Goal: Transaction & Acquisition: Subscribe to service/newsletter

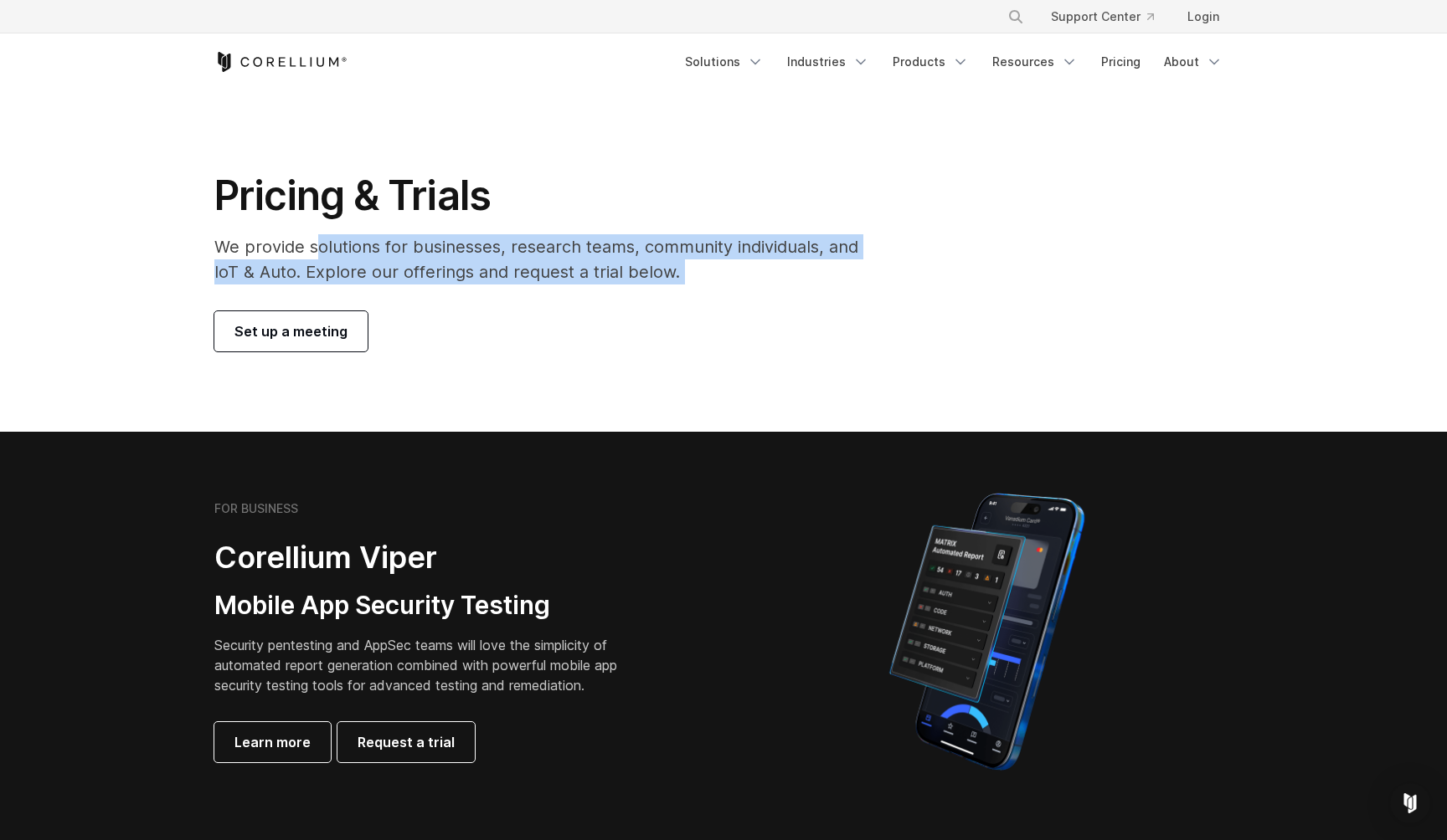
drag, startPoint x: 312, startPoint y: 246, endPoint x: 580, endPoint y: 290, distance: 271.6
click at [580, 290] on div "Pricing & Trials We provide solutions for businesses, research teams, community…" at bounding box center [548, 261] width 701 height 181
click at [589, 310] on div "Pricing & Trials We provide solutions for businesses, research teams, community…" at bounding box center [548, 261] width 701 height 181
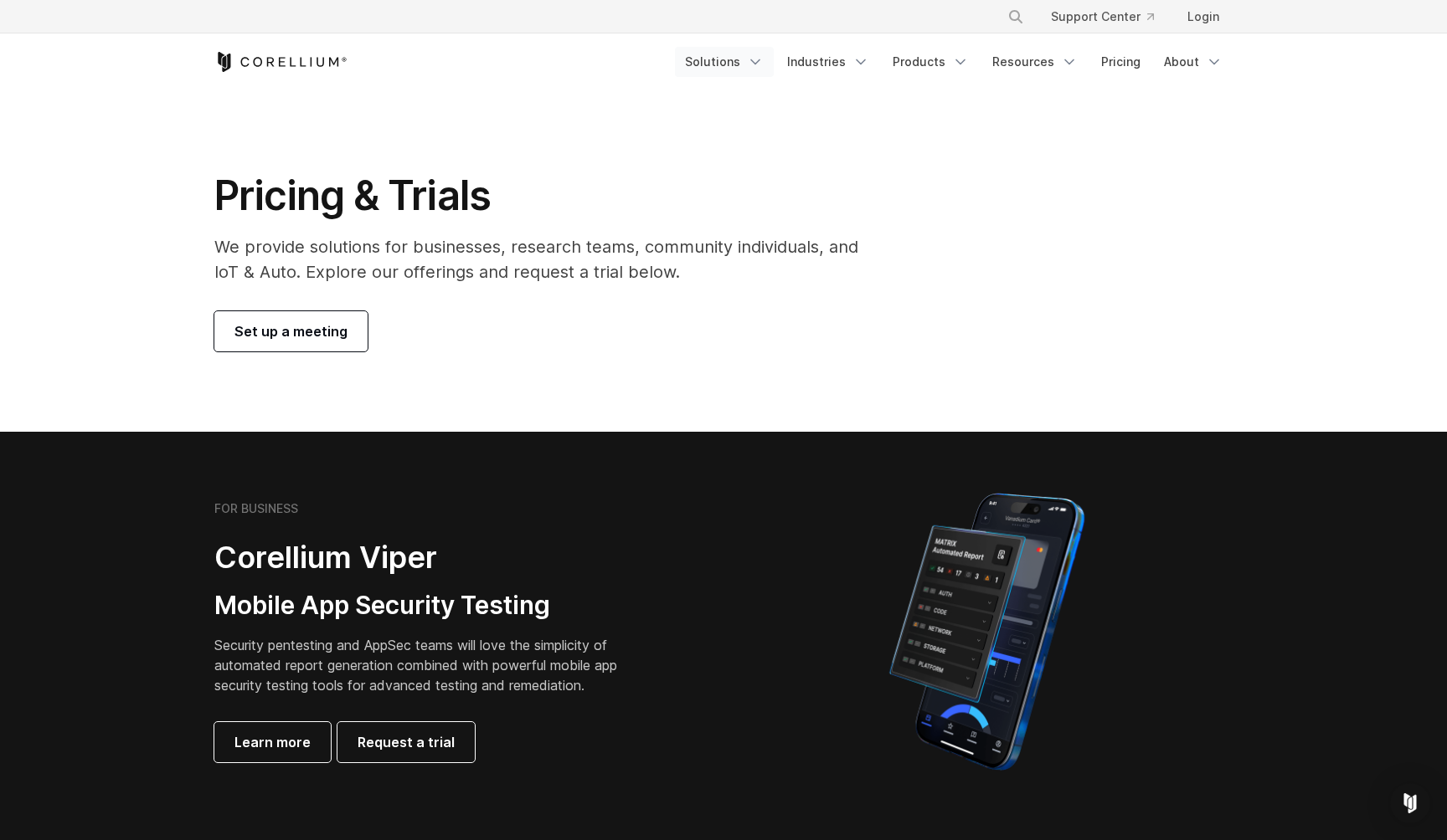
click at [734, 70] on link "Solutions" at bounding box center [724, 62] width 98 height 30
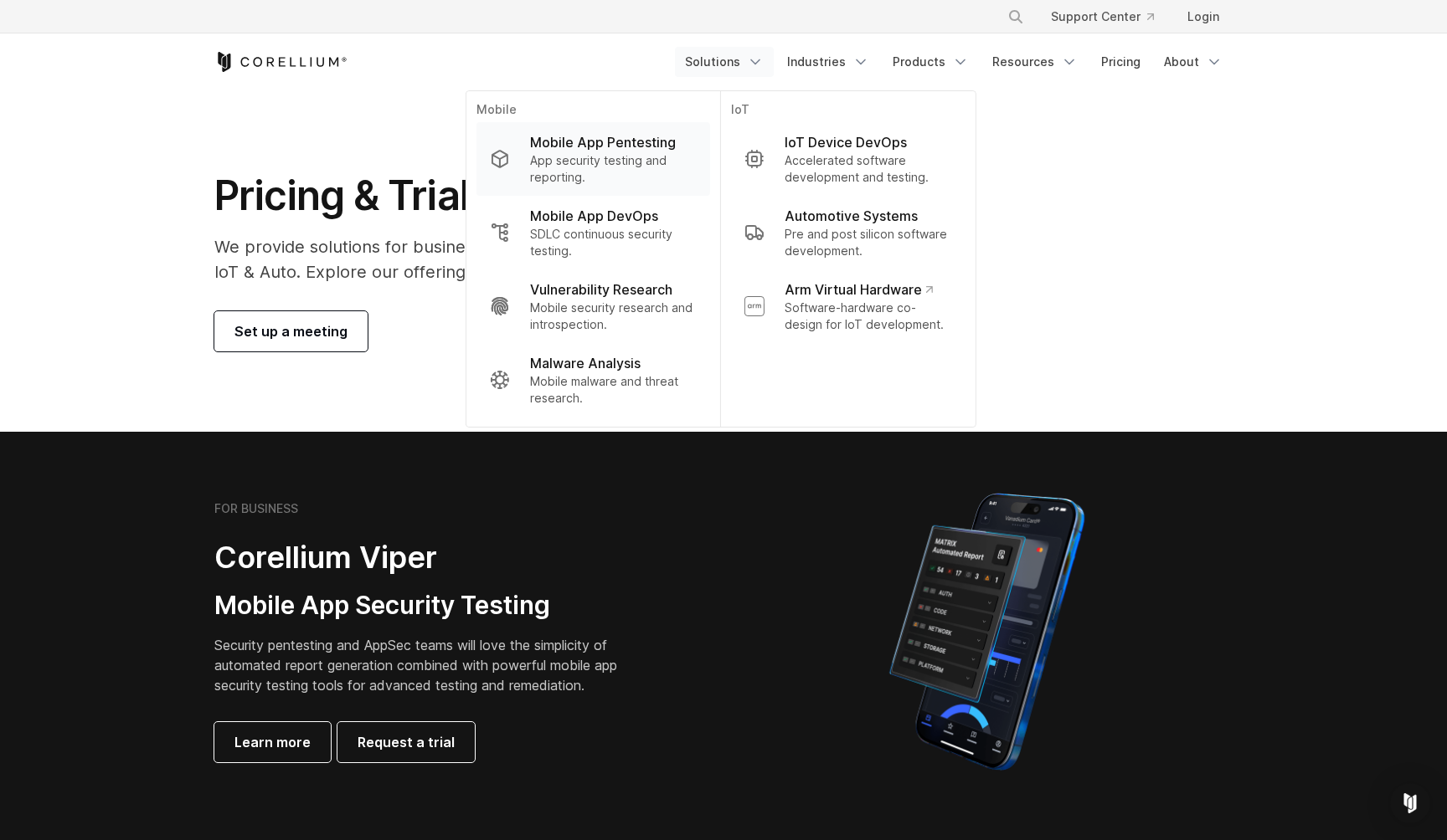
click at [625, 174] on p "App security testing and reporting." at bounding box center [613, 168] width 166 height 33
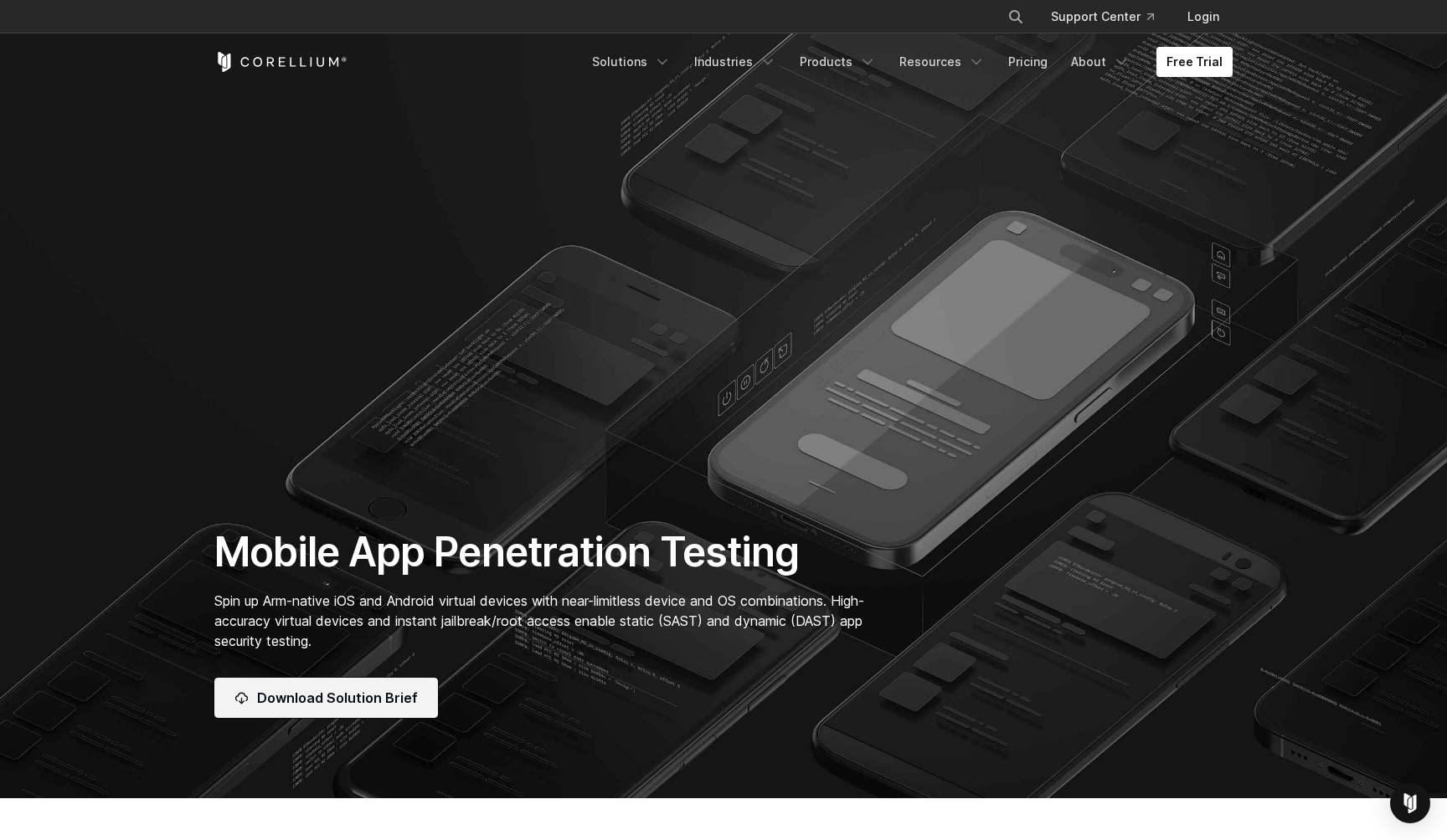
click at [293, 713] on link "Download Solution Brief" at bounding box center [327, 698] width 224 height 40
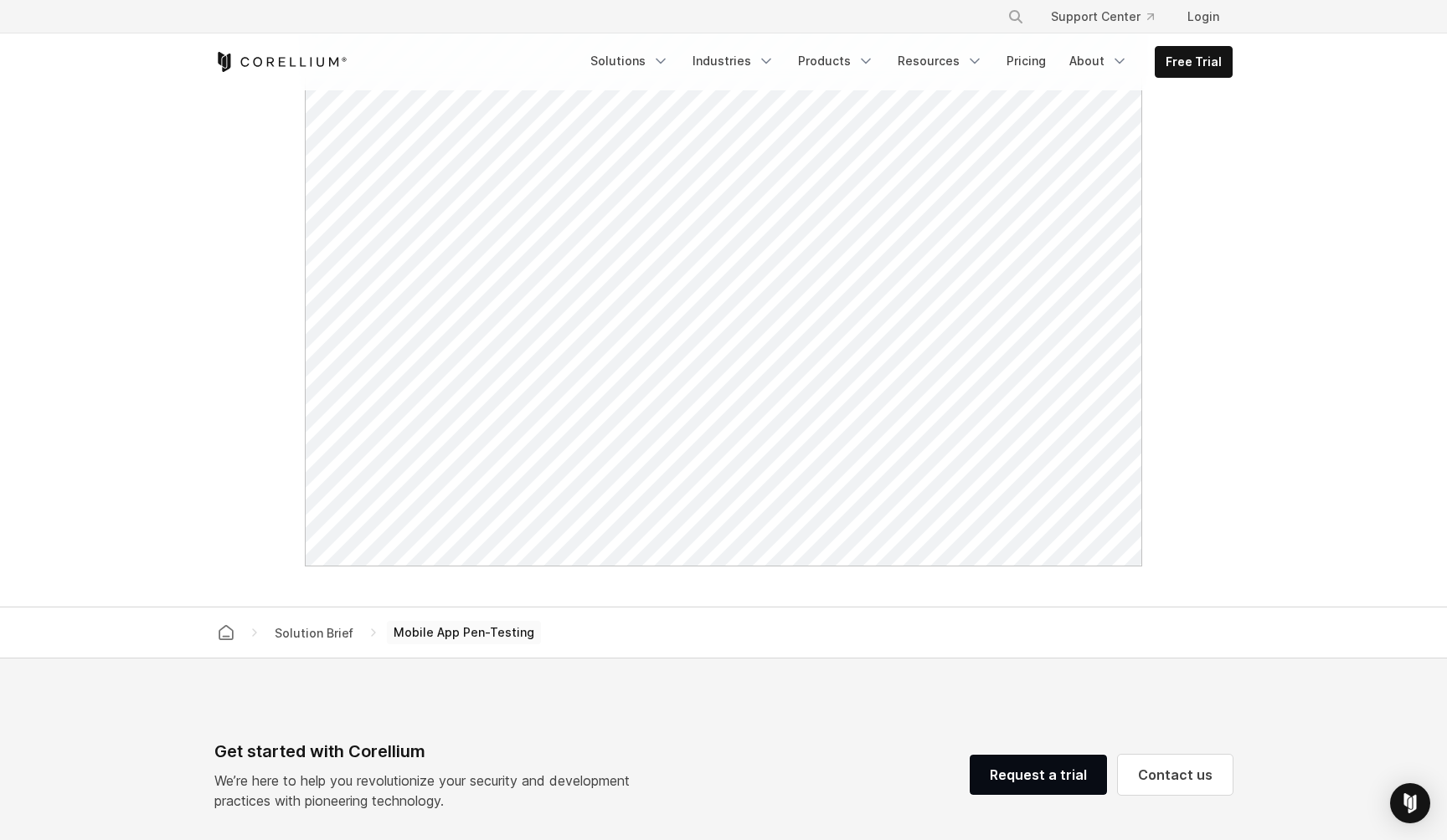
scroll to position [867, 0]
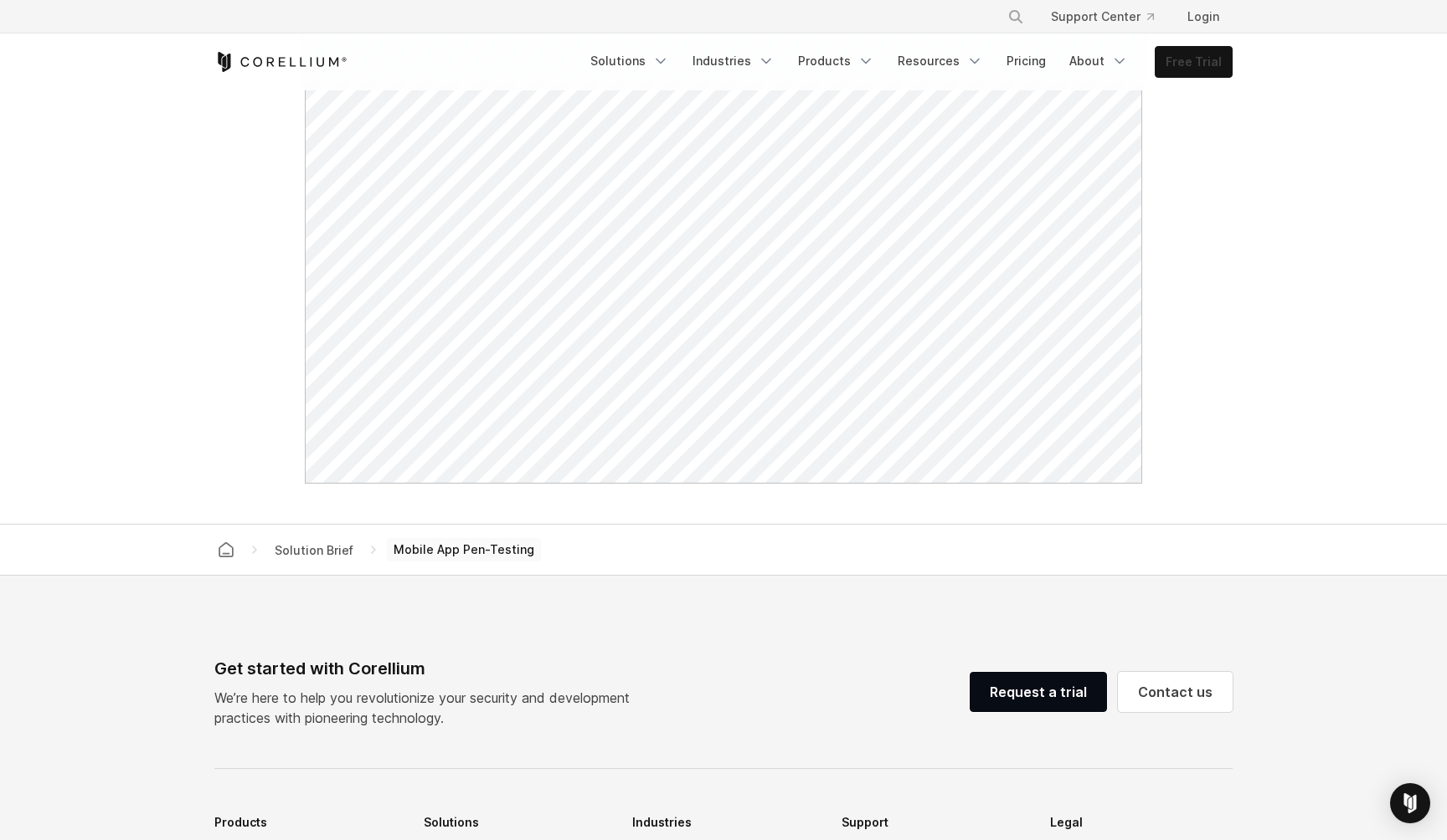
click at [1207, 56] on link "Free Trial" at bounding box center [1193, 62] width 76 height 30
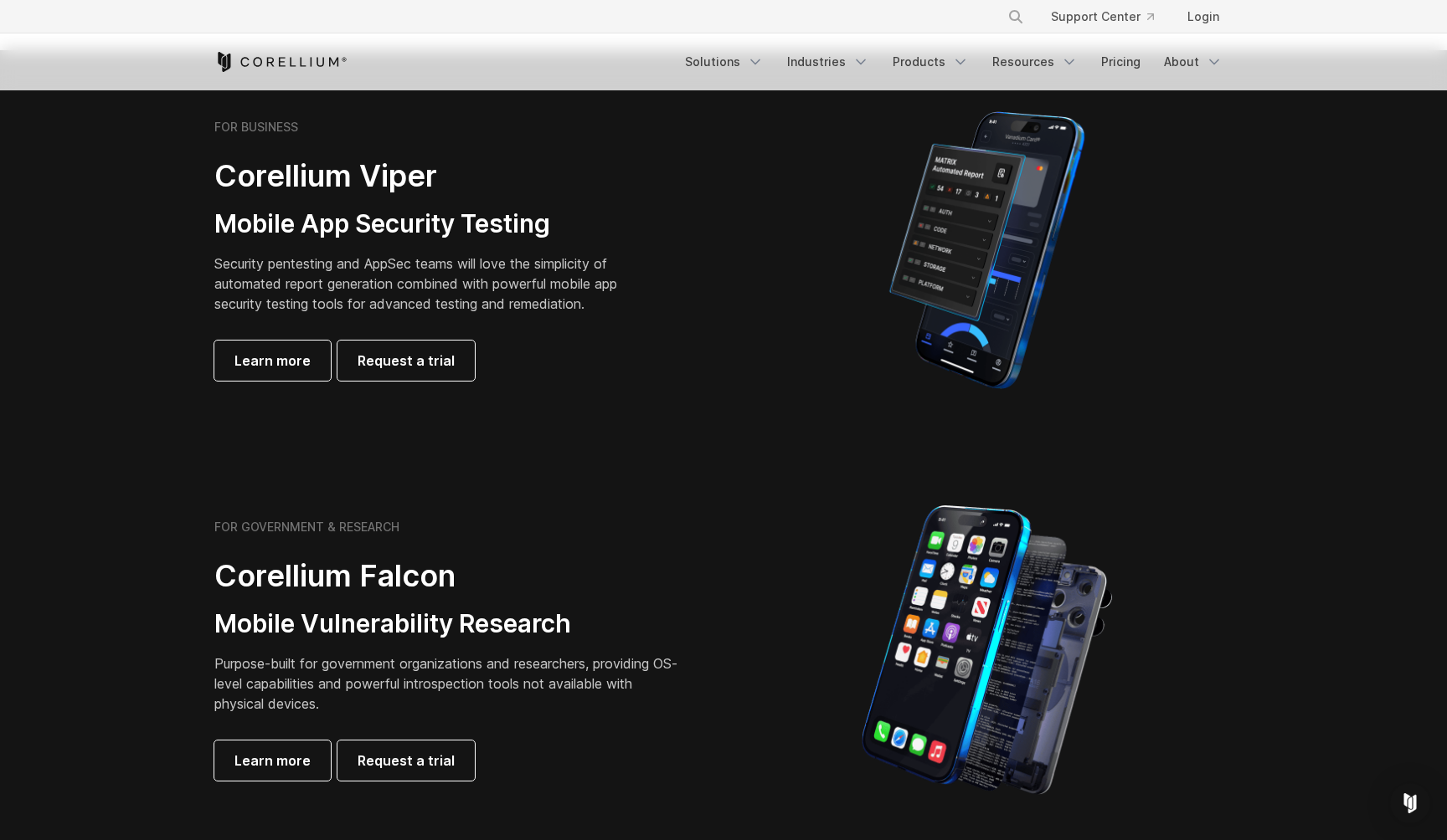
scroll to position [387, 0]
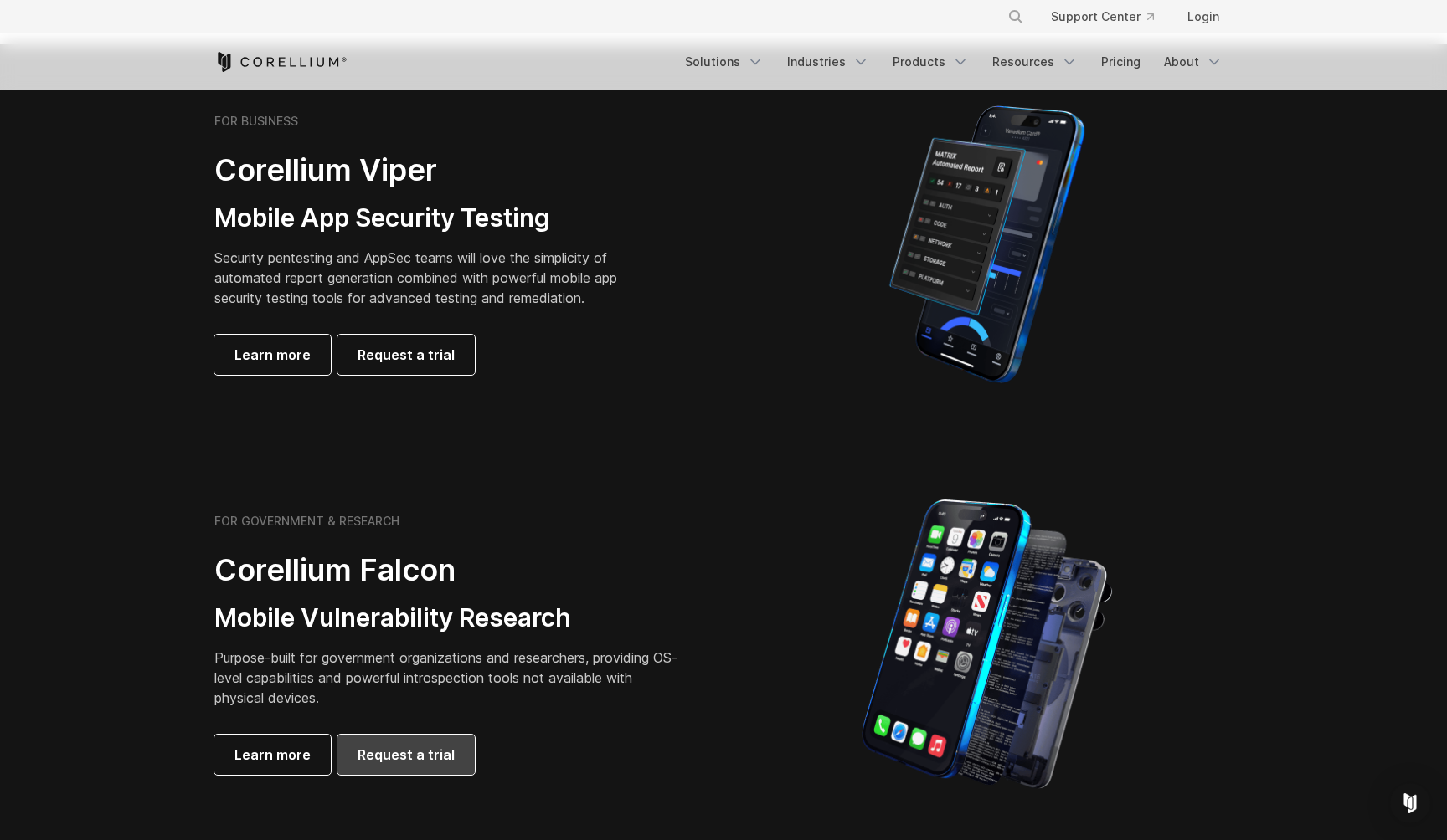
click at [400, 756] on span "Request a trial" at bounding box center [406, 755] width 98 height 20
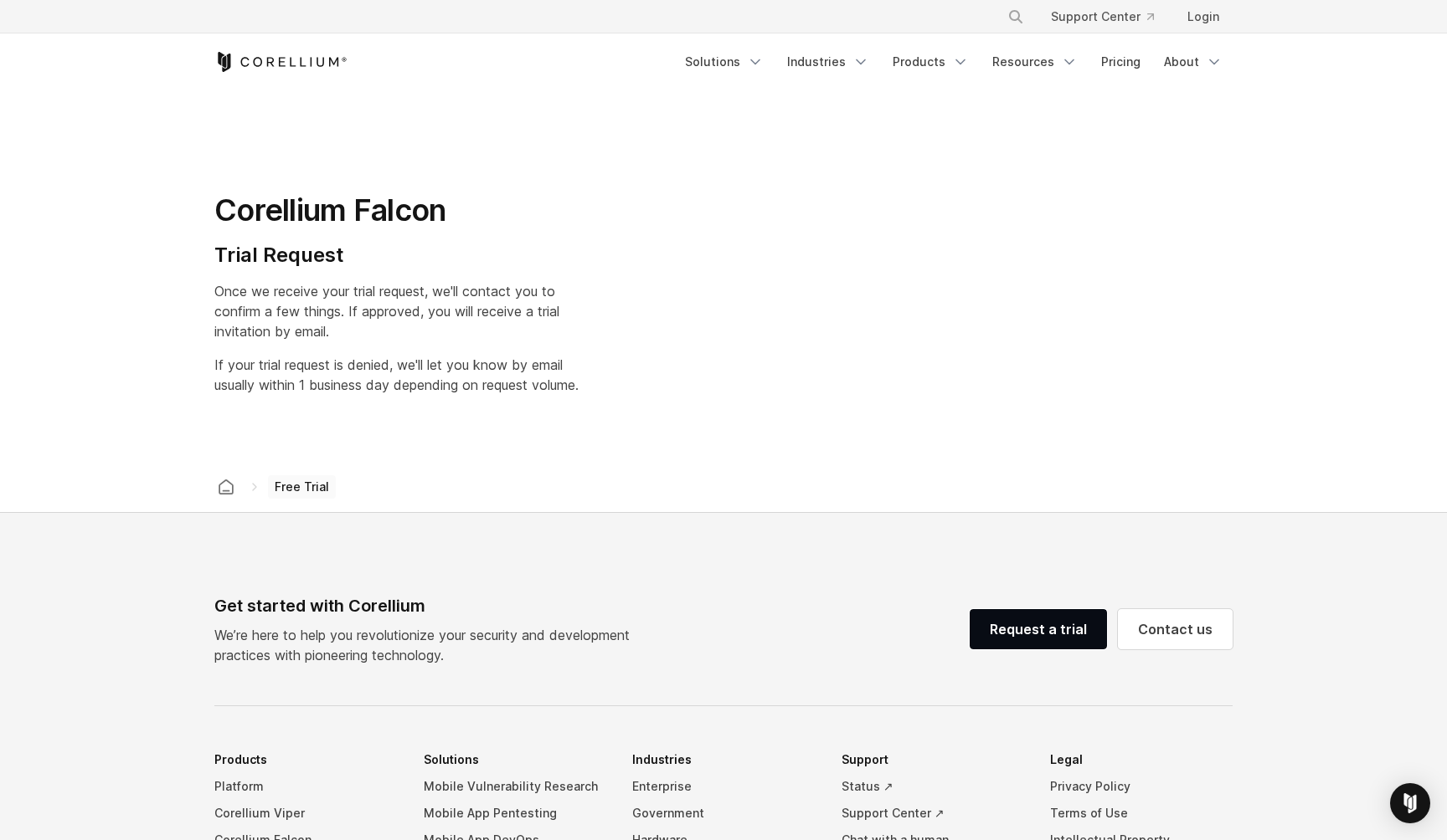
select select "**"
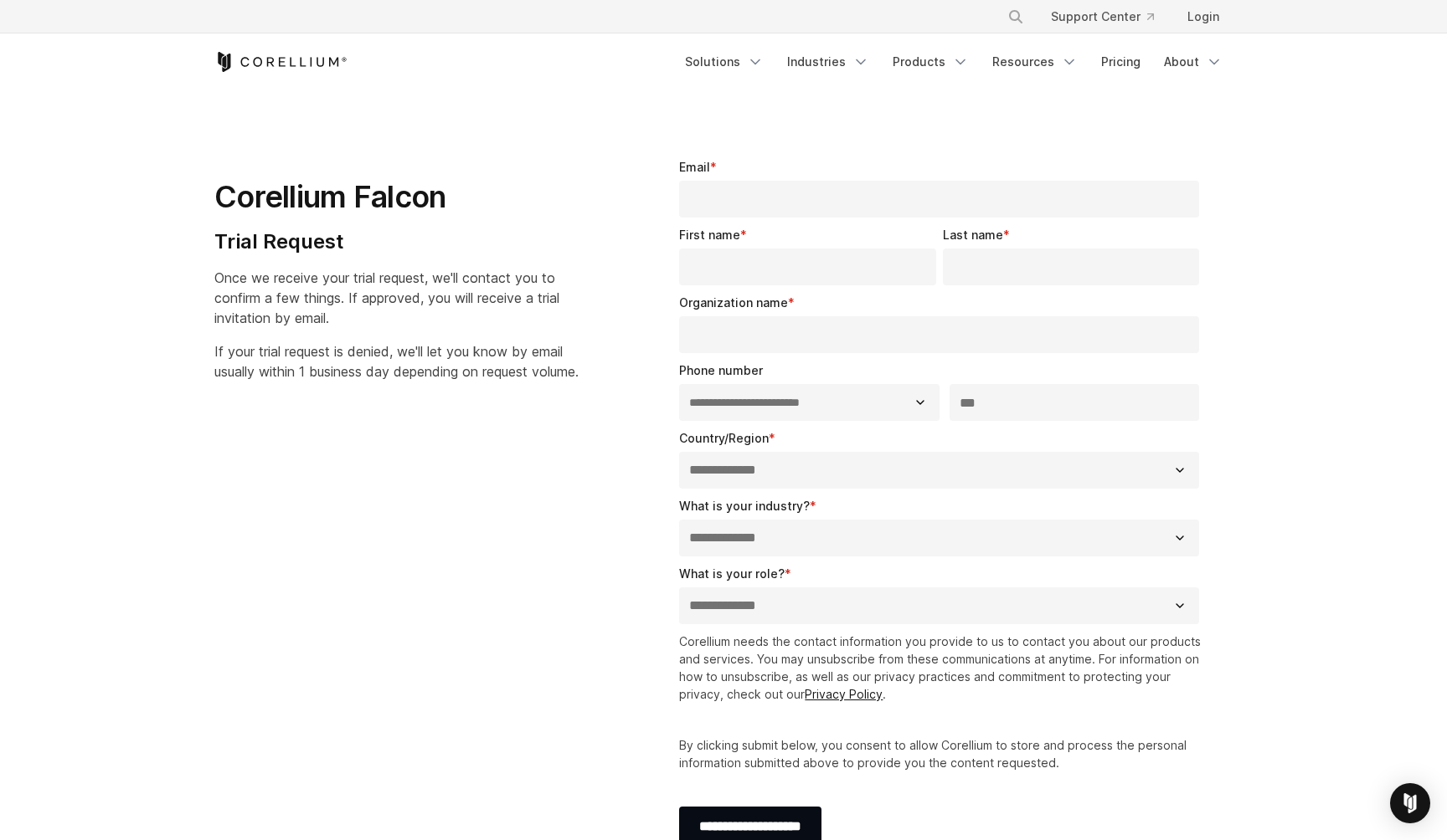
scroll to position [12, 0]
click at [721, 393] on select "**********" at bounding box center [809, 403] width 260 height 37
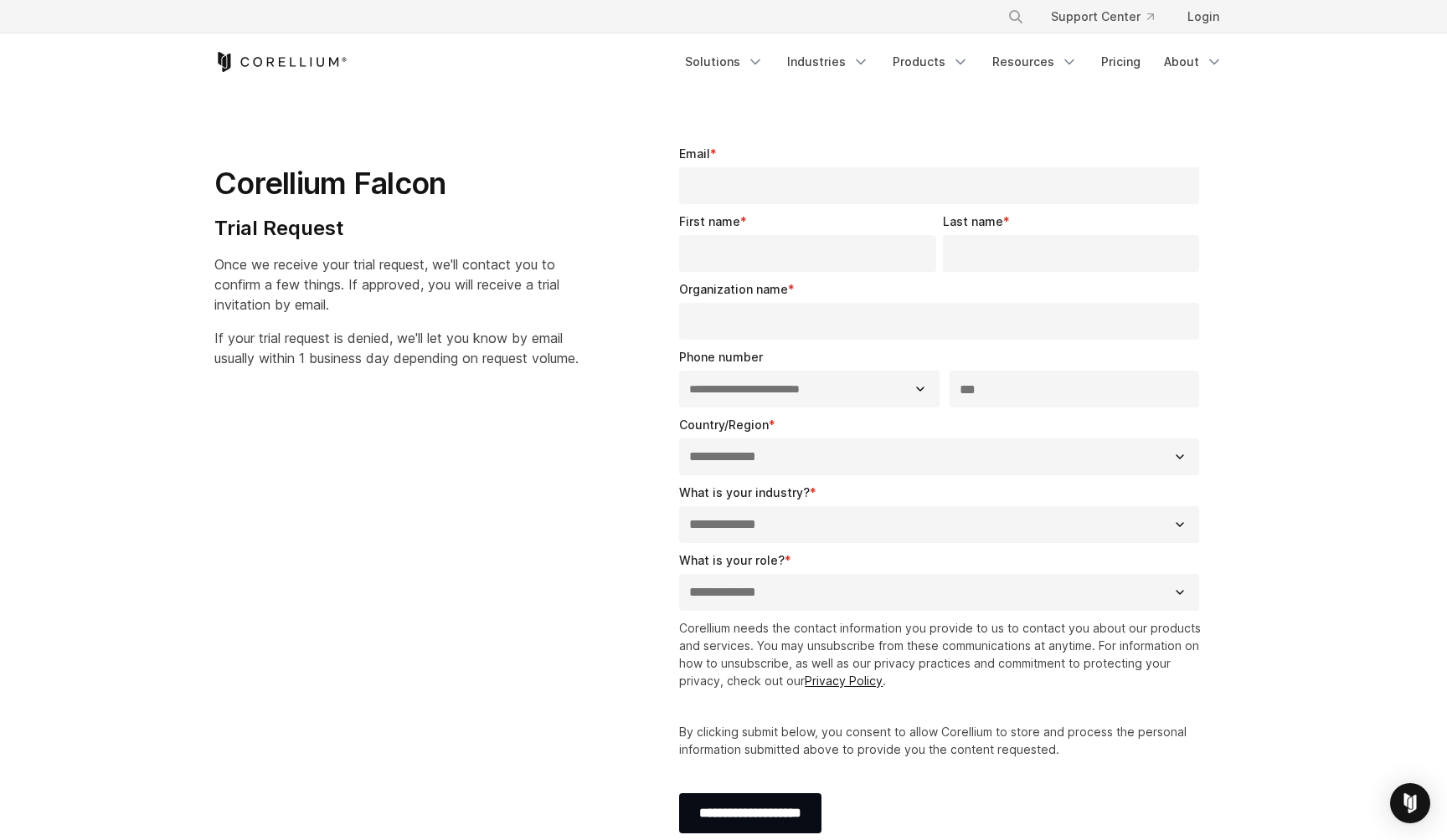
scroll to position [25, 0]
drag, startPoint x: 353, startPoint y: 186, endPoint x: 209, endPoint y: 182, distance: 144.1
click at [209, 182] on div "Corellium Falcon Trial Request Once we receive your trial request, we'll contac…" at bounding box center [416, 251] width 438 height 264
copy h1 "Corellium"
